Goal: Check status: Check status

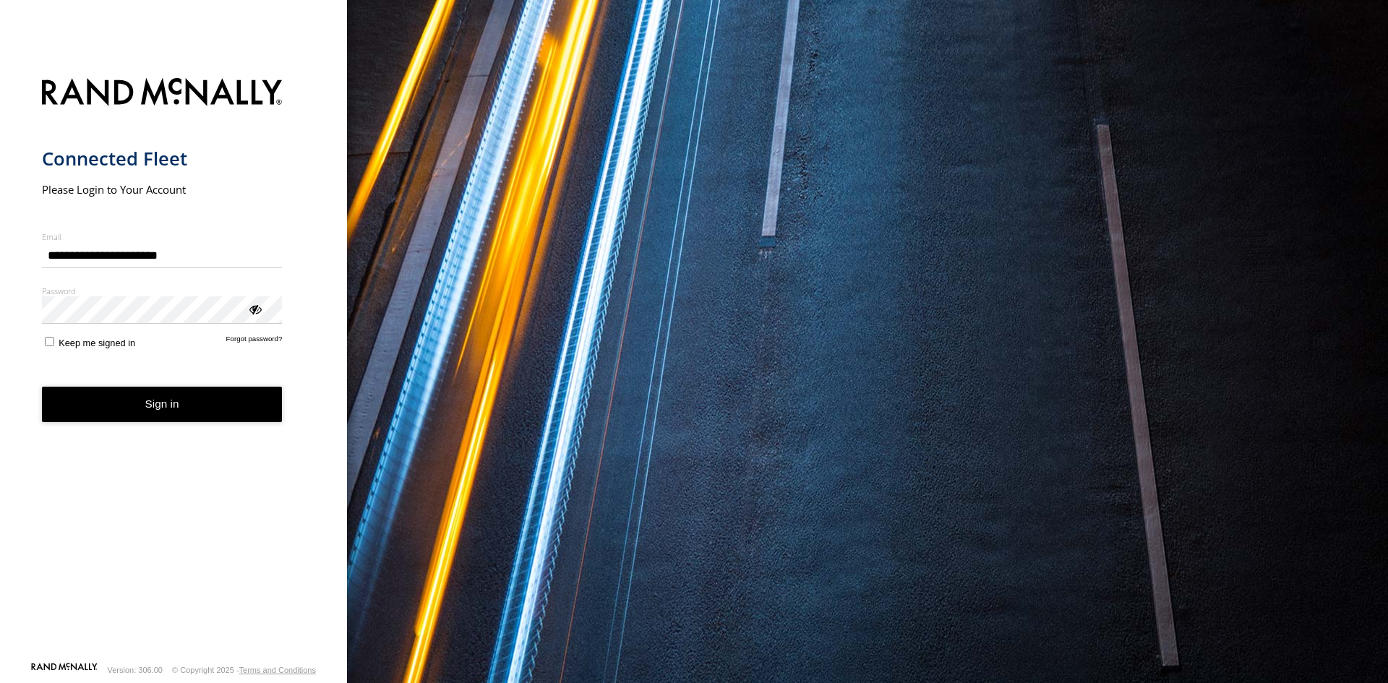
click at [206, 417] on button "Sign in" at bounding box center [162, 404] width 241 height 35
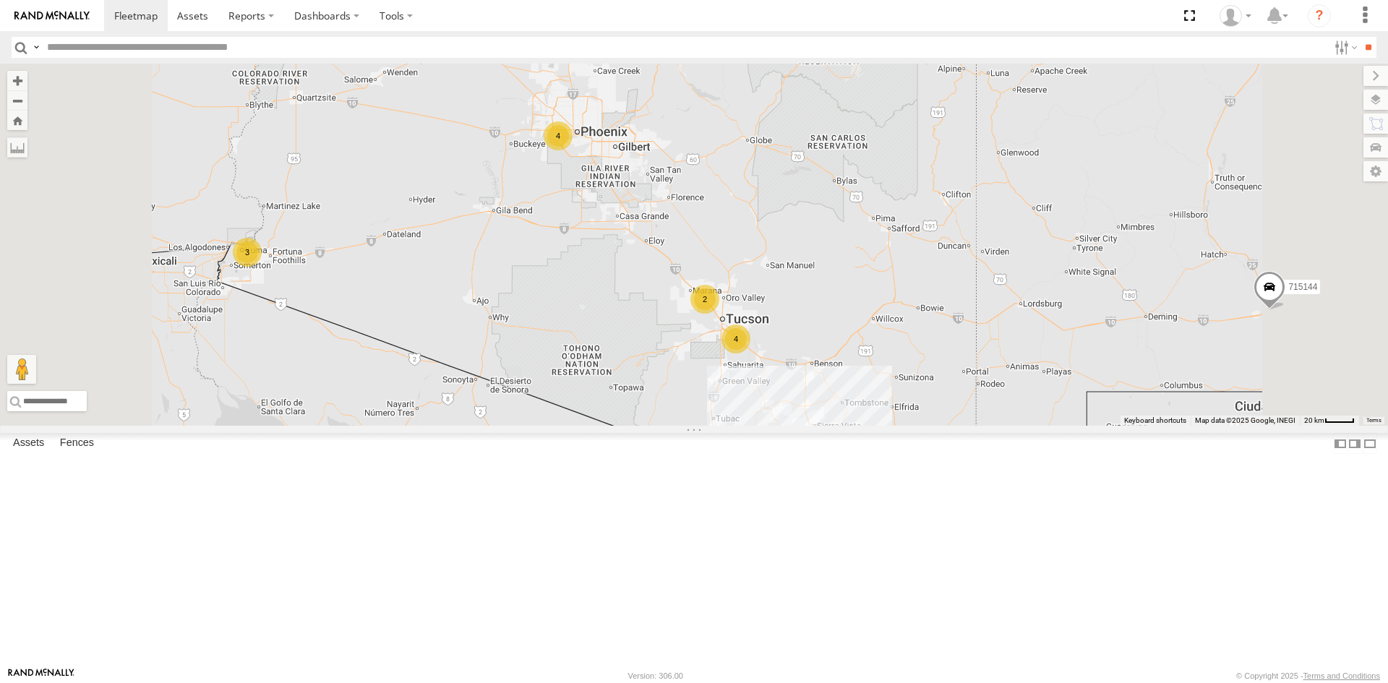
drag, startPoint x: 806, startPoint y: 315, endPoint x: 824, endPoint y: 476, distance: 162.2
click at [824, 426] on div "715144 4 10 2 4 3" at bounding box center [694, 245] width 1388 height 362
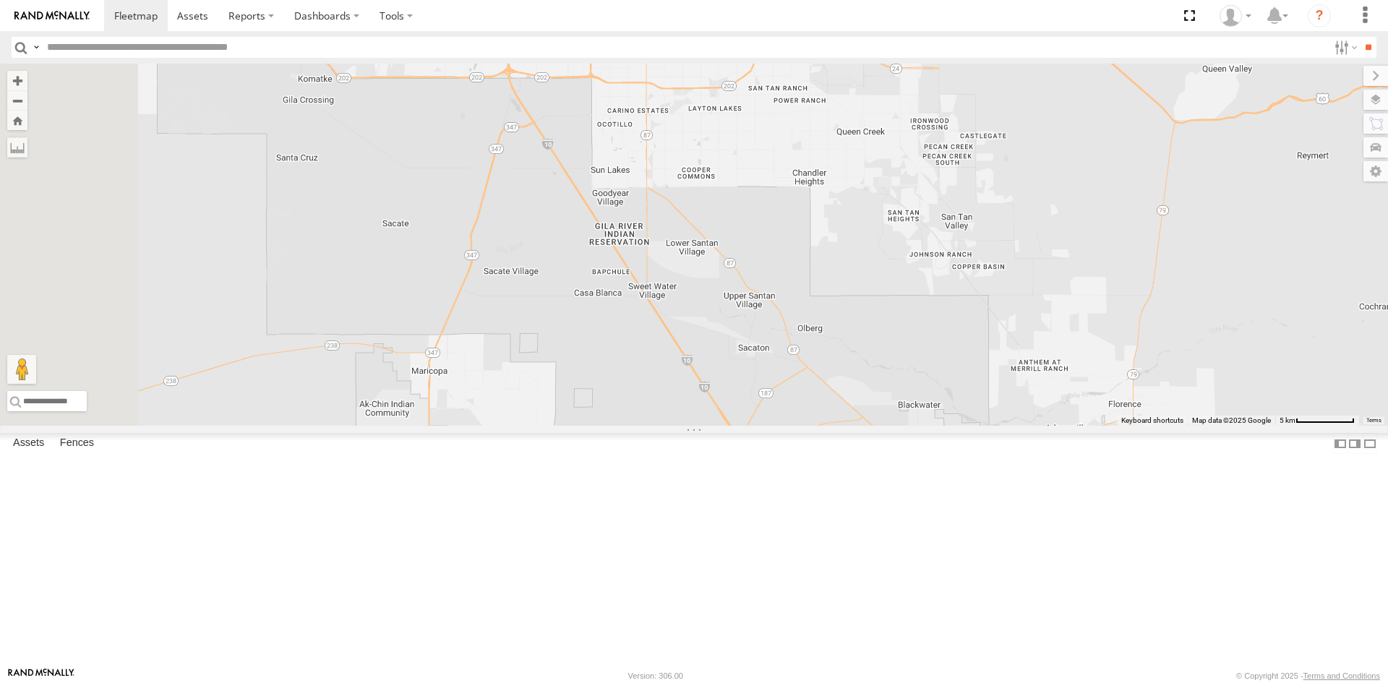
drag, startPoint x: 687, startPoint y: 220, endPoint x: 879, endPoint y: 557, distance: 386.9
click at [878, 426] on div "715144 715142" at bounding box center [694, 245] width 1388 height 362
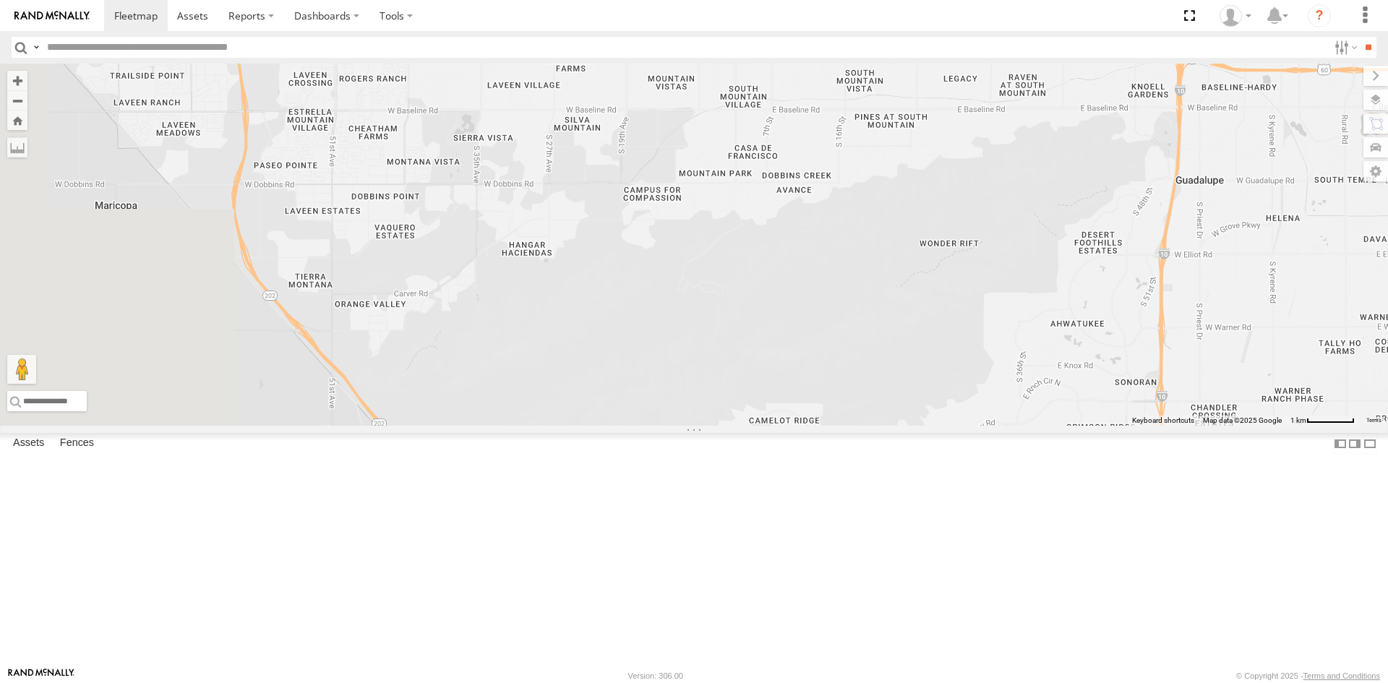
drag, startPoint x: 662, startPoint y: 267, endPoint x: 1075, endPoint y: 625, distance: 546.8
click at [1071, 426] on div "715144 715142" at bounding box center [694, 245] width 1388 height 362
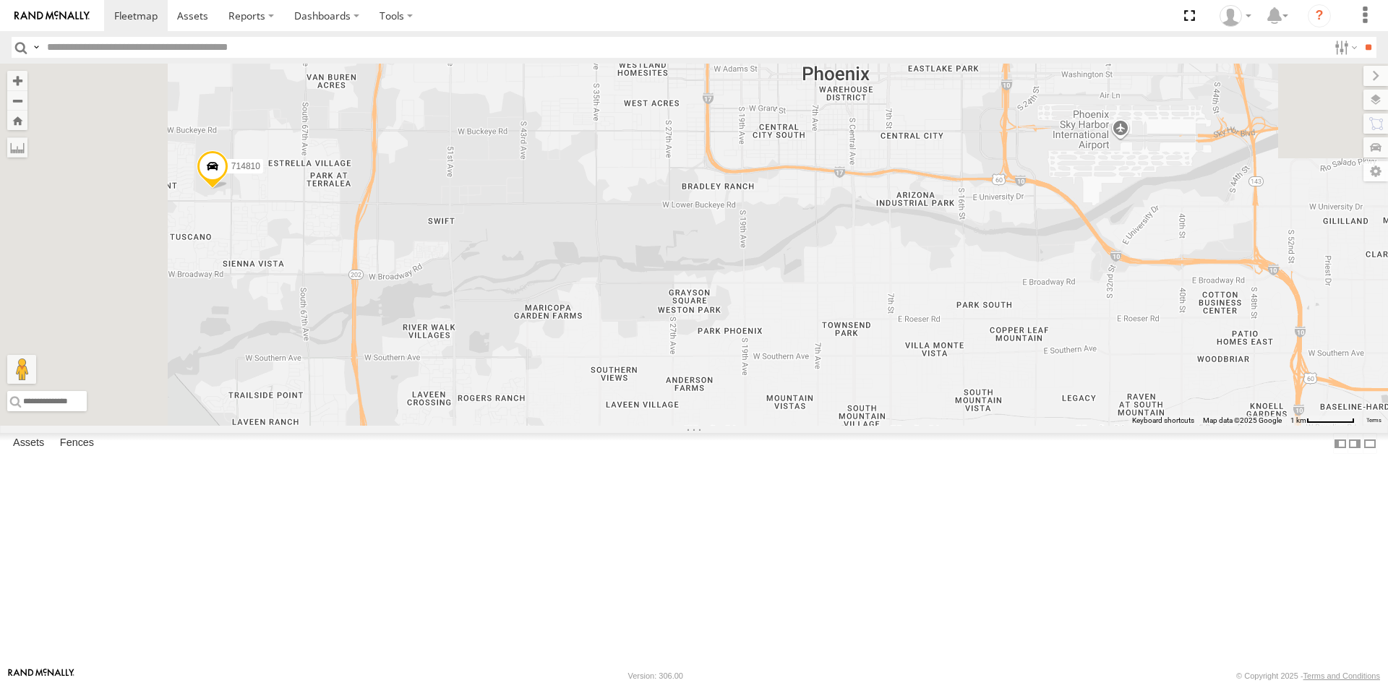
drag, startPoint x: 942, startPoint y: 517, endPoint x: 980, endPoint y: 667, distance: 155.2
click at [980, 426] on div "715144 715142 714810" at bounding box center [694, 245] width 1388 height 362
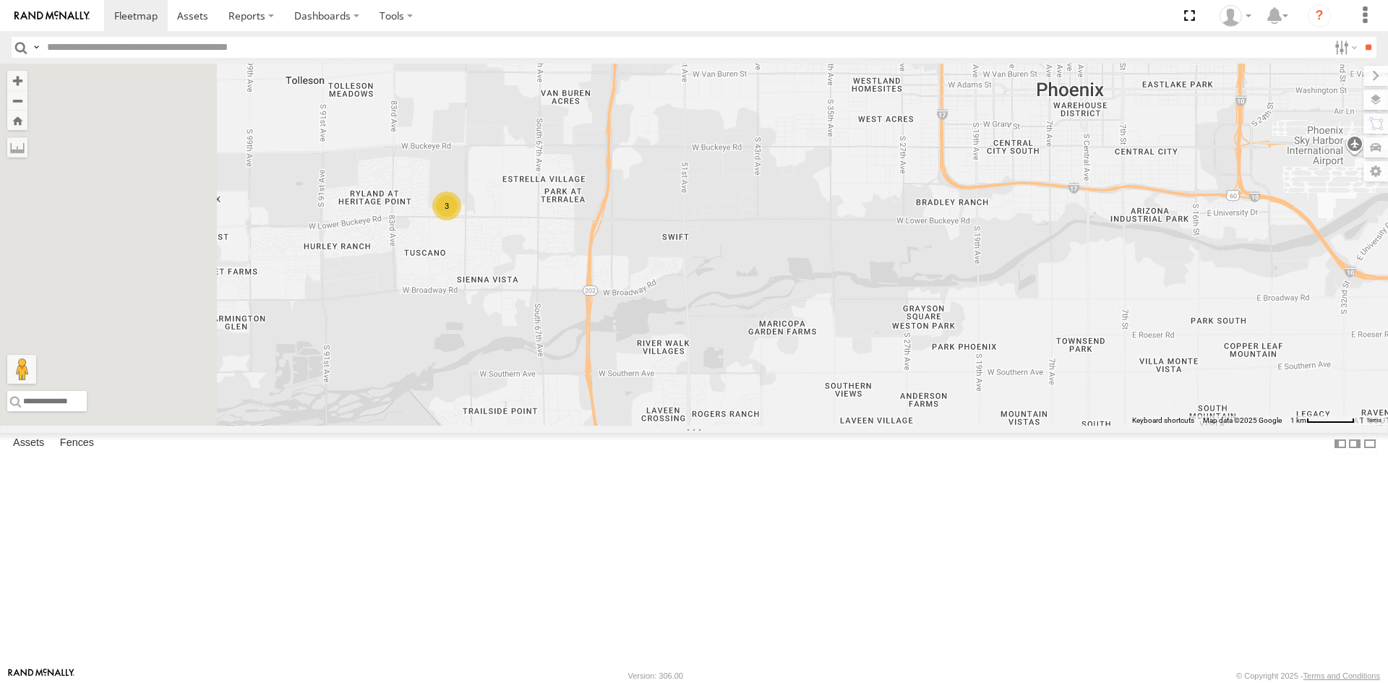
drag, startPoint x: 757, startPoint y: 434, endPoint x: 1195, endPoint y: 500, distance: 442.9
click at [1192, 426] on div "715144 715142 3" at bounding box center [694, 245] width 1388 height 362
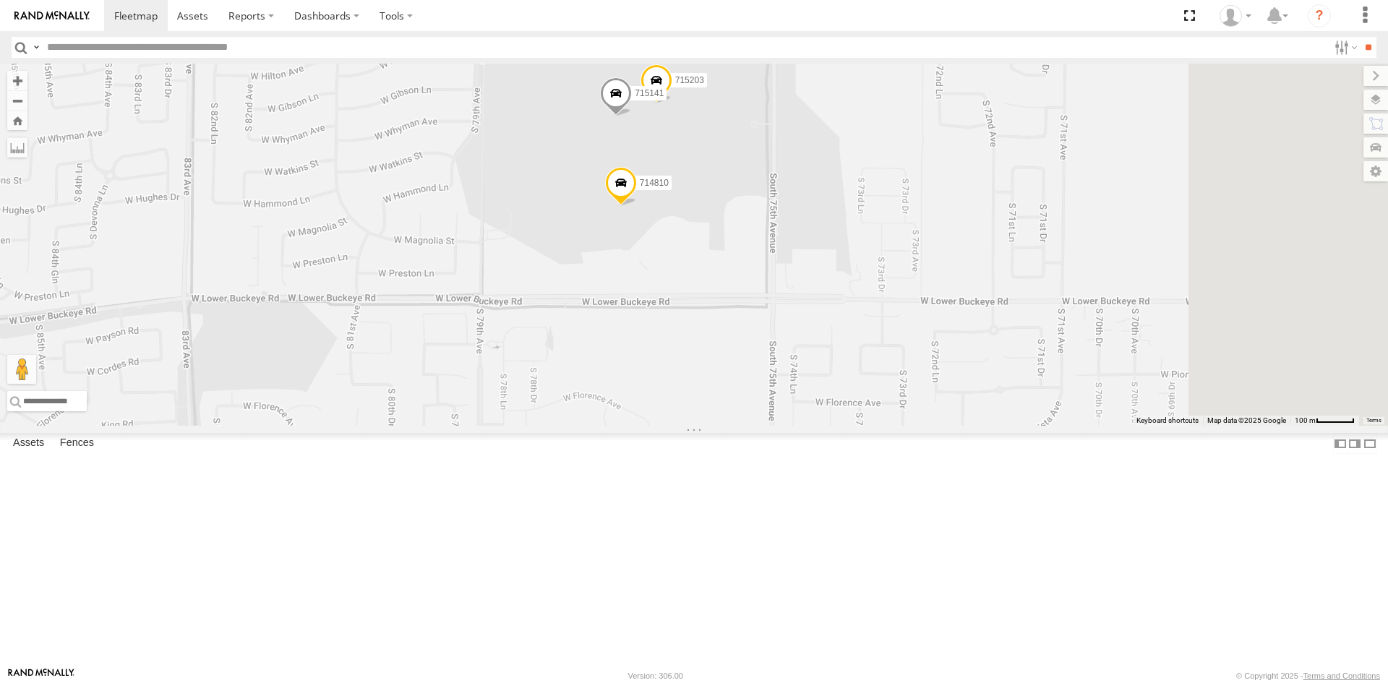
drag, startPoint x: 972, startPoint y: 403, endPoint x: 848, endPoint y: 455, distance: 134.8
click at [848, 426] on div "715144 715142 714810 715203 715141" at bounding box center [694, 245] width 1388 height 362
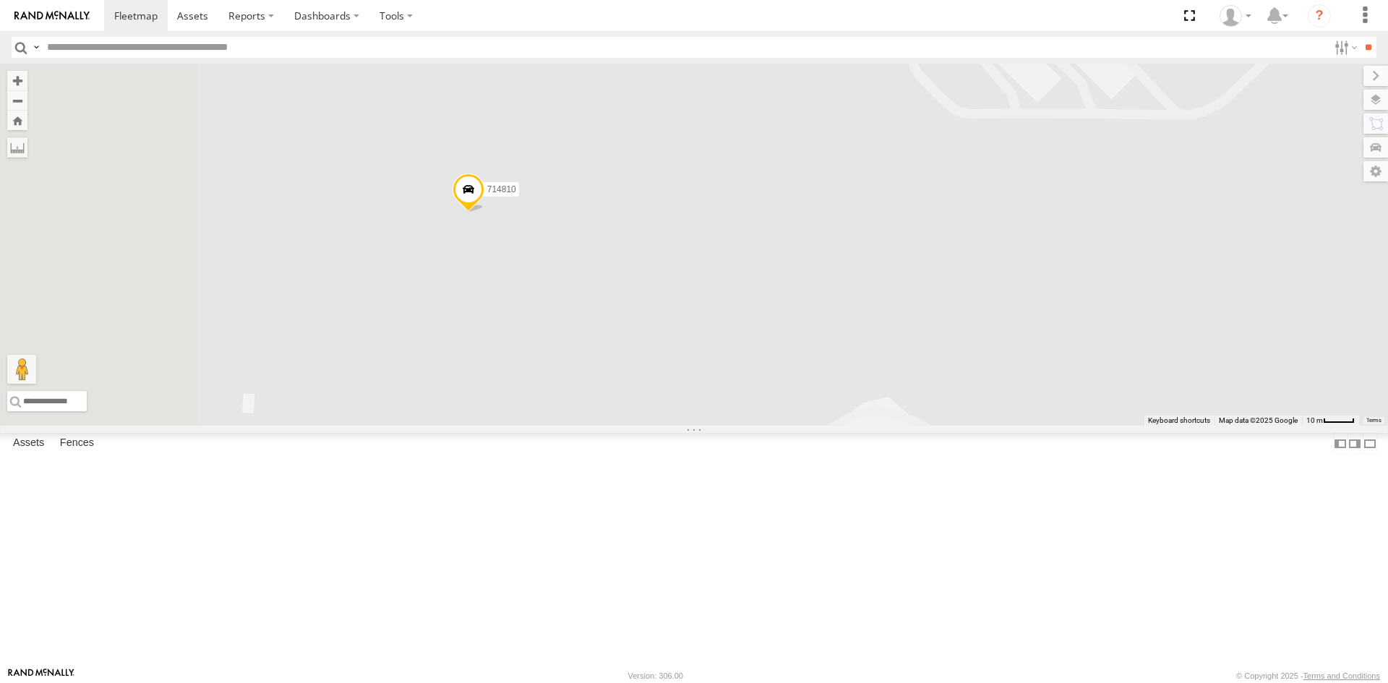
drag, startPoint x: 713, startPoint y: 320, endPoint x: 1121, endPoint y: 393, distance: 414.2
click at [1120, 393] on div "715144 715142 714810 715203 715141" at bounding box center [694, 245] width 1388 height 362
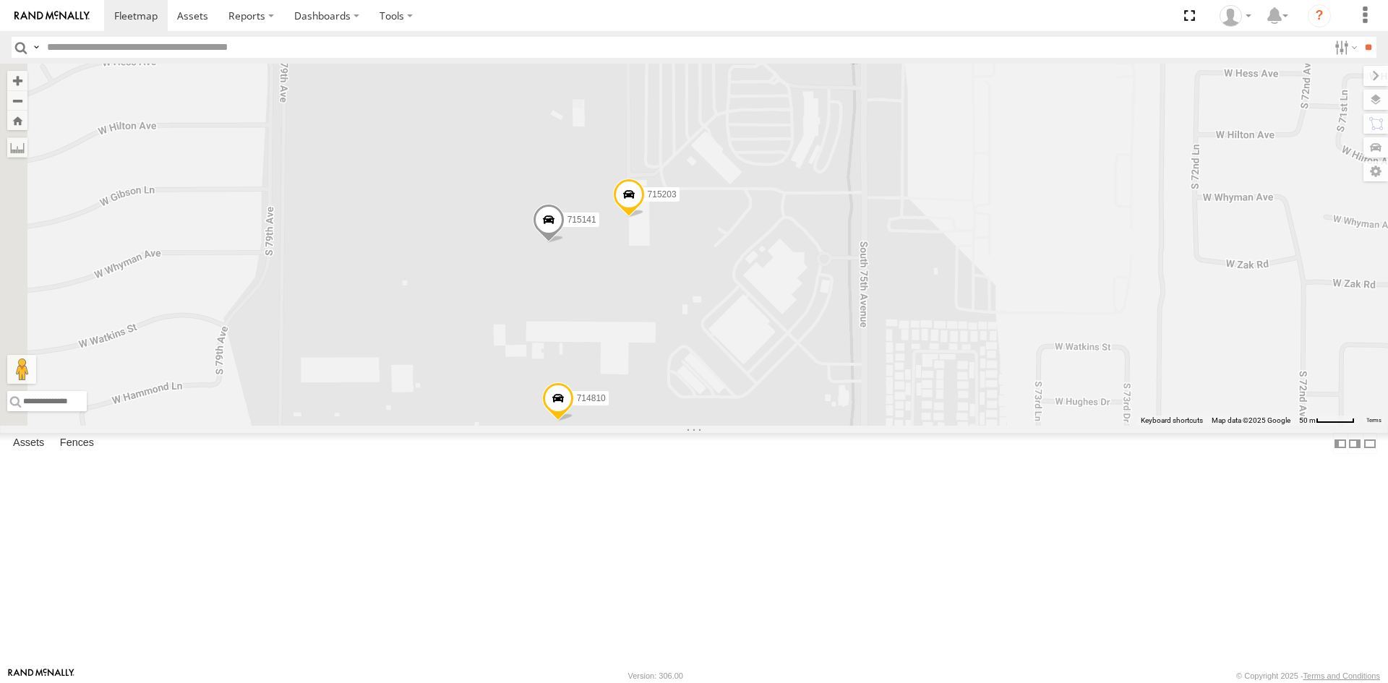
drag, startPoint x: 771, startPoint y: 456, endPoint x: 960, endPoint y: 244, distance: 283.7
click at [959, 244] on div "715144 715142 714810 715203 715141" at bounding box center [694, 245] width 1388 height 362
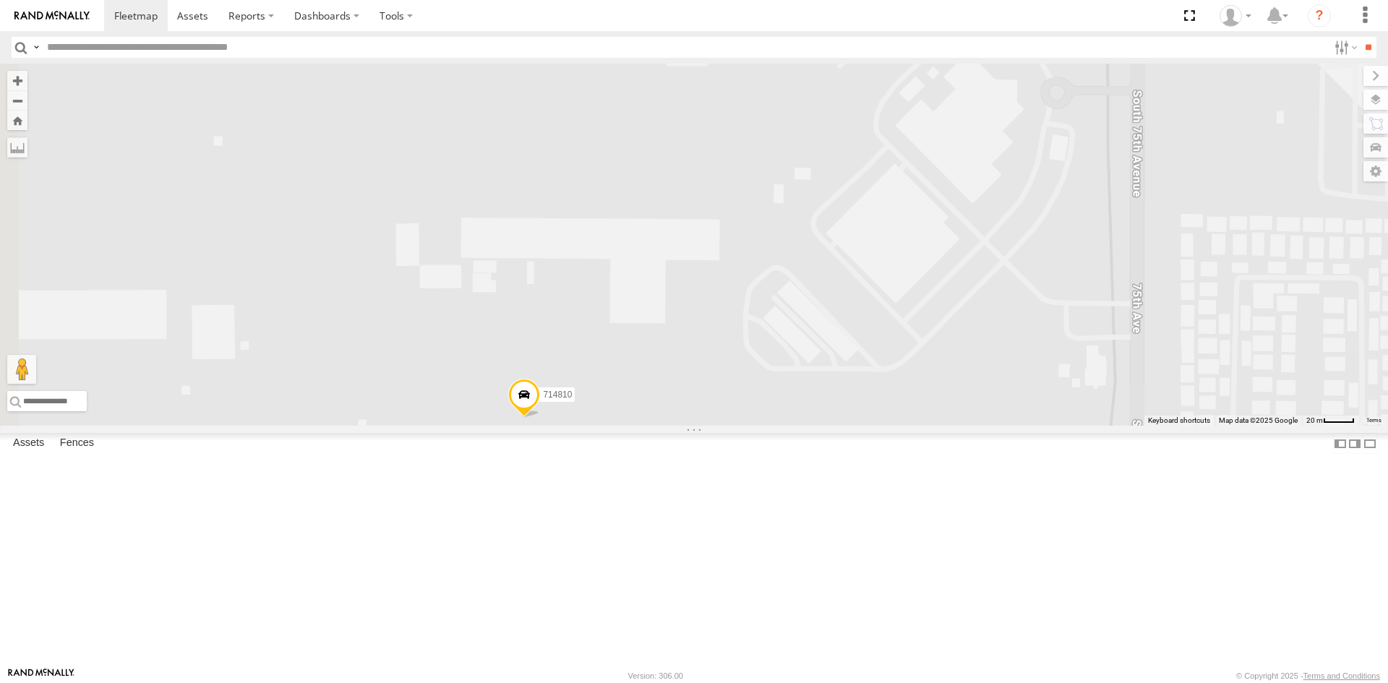
drag, startPoint x: 896, startPoint y: 367, endPoint x: 1043, endPoint y: 204, distance: 219.5
click at [1043, 204] on div "715144 715142 714810 715203 715141" at bounding box center [694, 245] width 1388 height 362
